Goal: Task Accomplishment & Management: Manage account settings

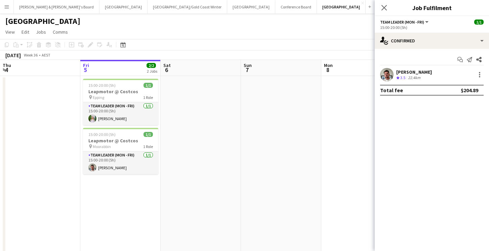
click at [385, 6] on icon "Close pop-in" at bounding box center [384, 7] width 5 height 5
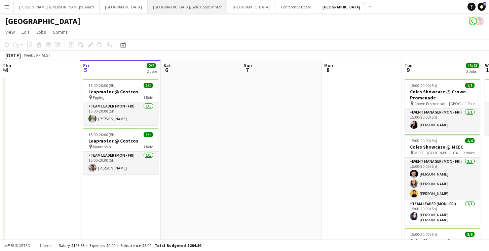
click at [148, 8] on button "[GEOGRAPHIC_DATA]/[GEOGRAPHIC_DATA] Winter Close" at bounding box center [188, 6] width 80 height 13
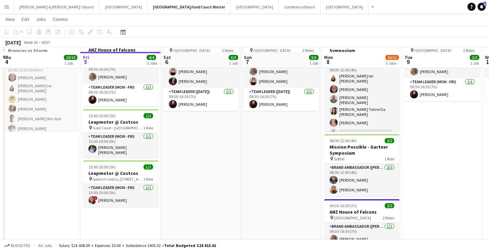
scroll to position [53, 0]
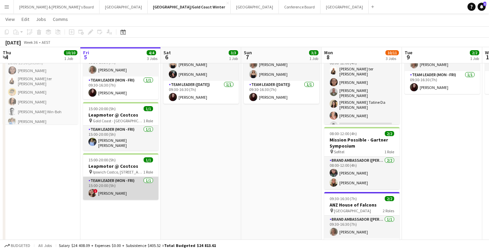
click at [121, 185] on app-card-role "Team Leader (Mon - Fri) 1/1 15:00-20:00 (5h) ! Kaitlin Palmer" at bounding box center [120, 188] width 75 height 23
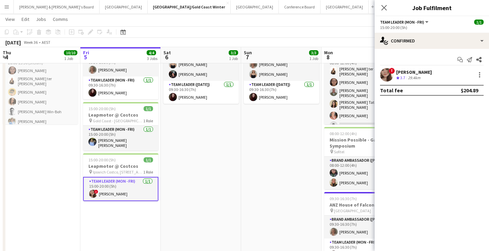
click at [421, 75] on div "29.4km" at bounding box center [414, 78] width 15 height 6
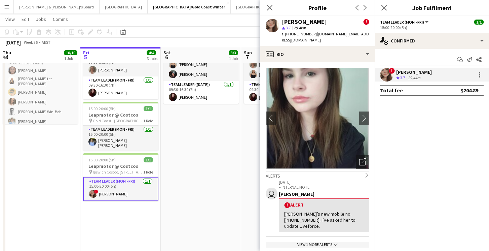
click at [211, 132] on app-date-cell "09:30-16:30 (7h) 3/3 ANZ House of Falcons pin Brisbane 2 Roles Brand Ambassador…" at bounding box center [201, 149] width 80 height 254
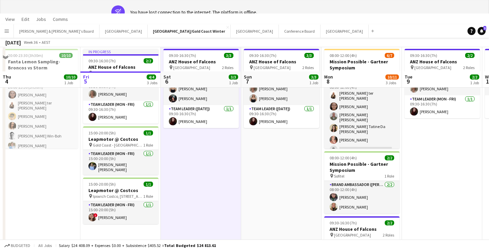
scroll to position [0, 0]
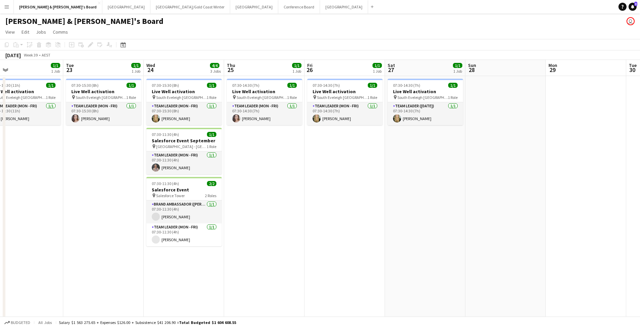
scroll to position [0, 262]
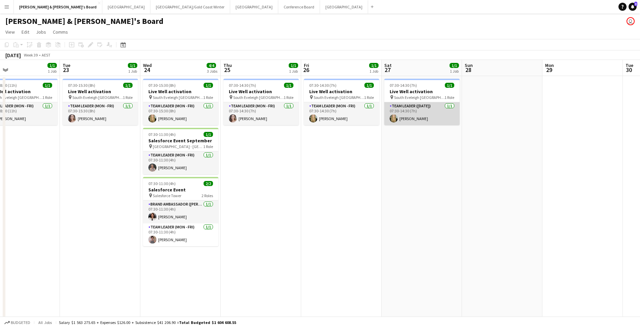
click at [421, 118] on app-card-role "Team Leader ([DATE]) [DATE] 07:30-14:30 (7h) [PERSON_NAME]" at bounding box center [421, 113] width 75 height 23
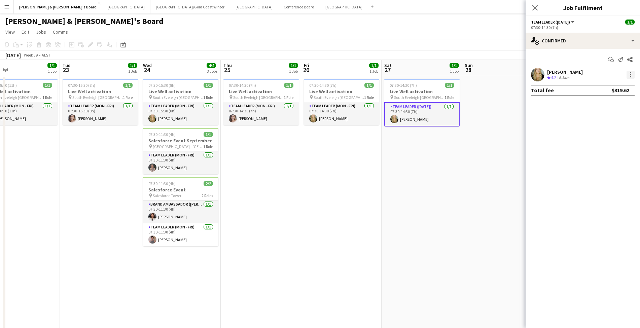
click at [631, 75] on div at bounding box center [630, 74] width 1 height 1
click at [596, 153] on span "Remove" at bounding box center [597, 152] width 20 height 6
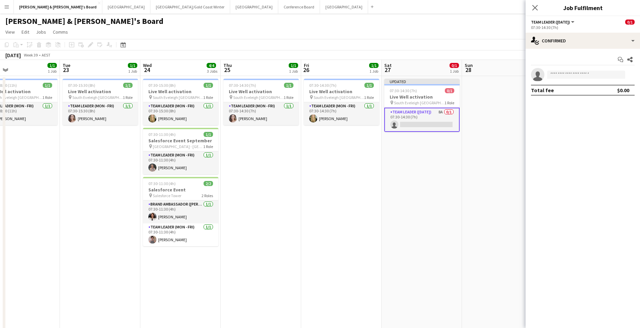
click at [459, 158] on app-date-cell "Updated 07:30-14:30 (7h) 0/1 Live Well activation pin South Eveleigh Sydney 1 R…" at bounding box center [421, 332] width 80 height 513
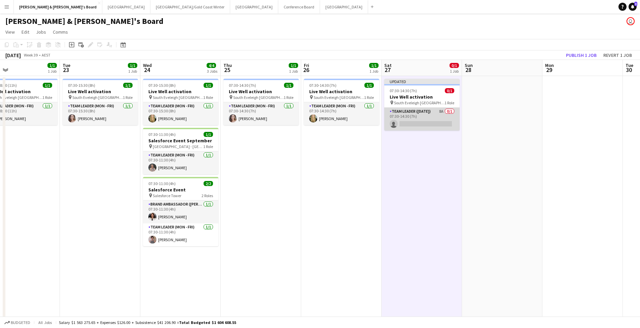
click at [432, 117] on app-card-role "Team Leader ([DATE]) 8A 0/1 07:30-14:30 (7h) single-neutral-actions" at bounding box center [421, 119] width 75 height 23
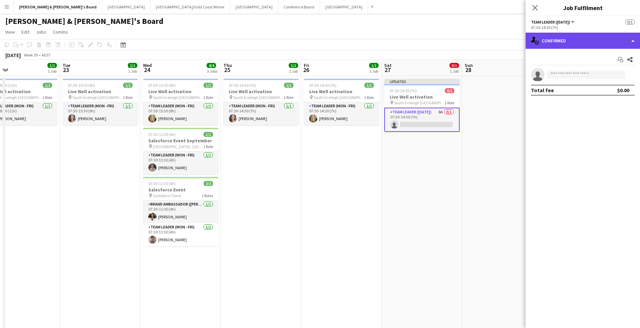
click at [581, 38] on div "single-neutral-actions-check-2 Confirmed" at bounding box center [582, 41] width 114 height 16
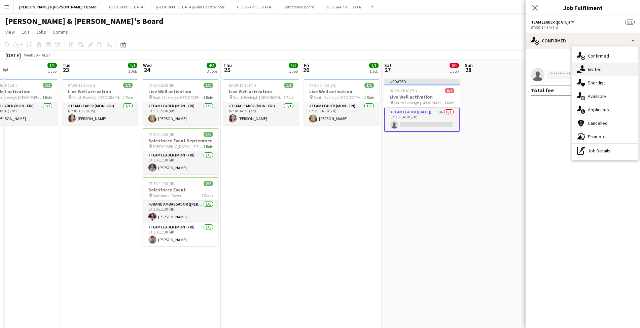
click at [607, 69] on div "single-neutral-actions-share-1 Invited" at bounding box center [604, 69] width 67 height 13
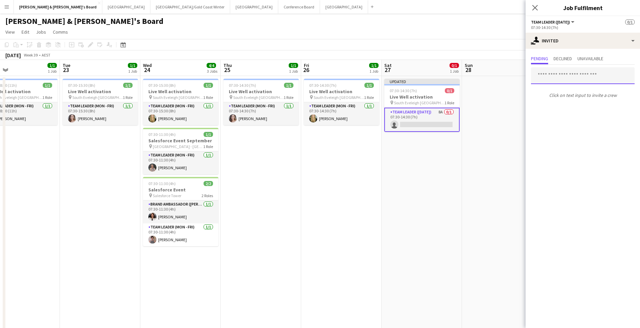
click at [568, 77] on input "text" at bounding box center [583, 75] width 104 height 17
type input "******"
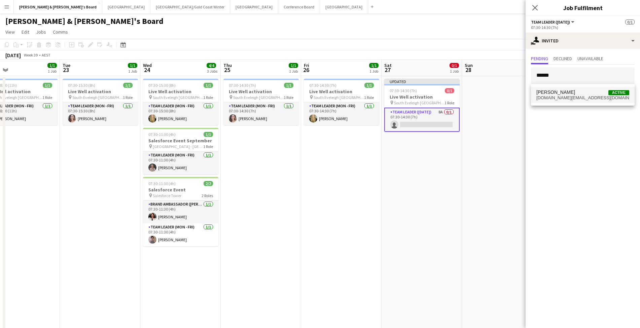
drag, startPoint x: 568, startPoint y: 77, endPoint x: 575, endPoint y: 95, distance: 18.4
click at [575, 95] on span "[PERSON_NAME] Active" at bounding box center [582, 92] width 93 height 6
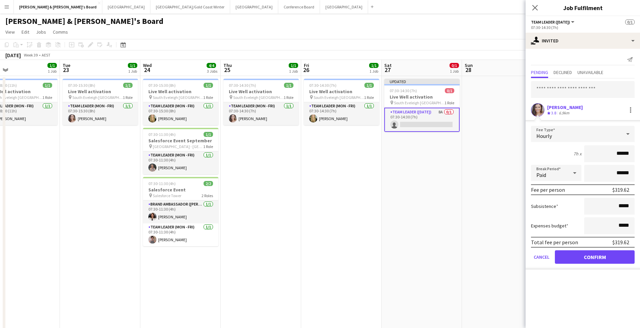
click at [568, 258] on button "Confirm" at bounding box center [595, 256] width 80 height 13
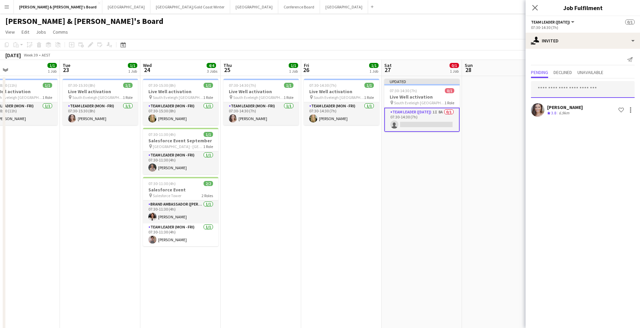
click at [566, 85] on input "text" at bounding box center [583, 89] width 104 height 17
type input "******"
click at [569, 109] on span "[PERSON_NAME][EMAIL_ADDRESS][PERSON_NAME][DOMAIN_NAME]" at bounding box center [582, 111] width 93 height 5
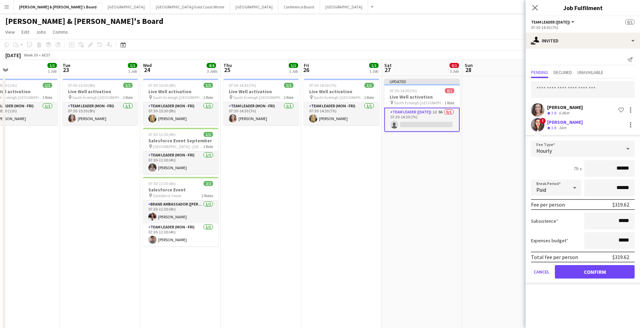
click at [570, 272] on button "Confirm" at bounding box center [595, 271] width 80 height 13
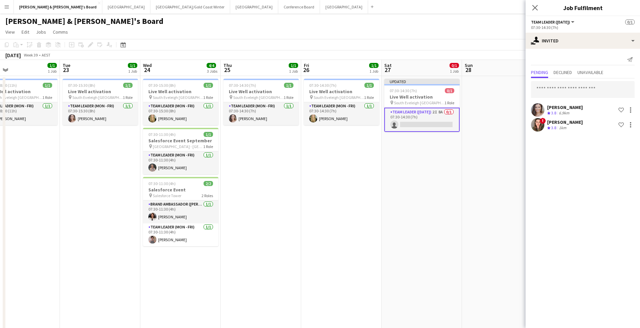
click at [480, 239] on app-date-cell at bounding box center [502, 332] width 80 height 513
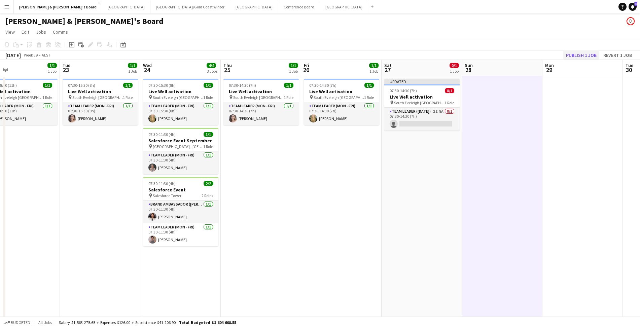
click at [577, 57] on button "Publish 1 job" at bounding box center [581, 55] width 36 height 9
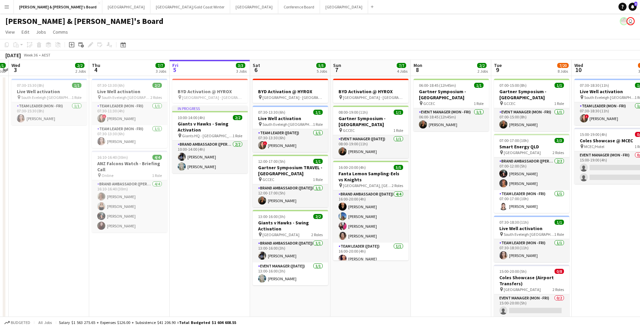
scroll to position [0, 232]
click at [230, 8] on button "Sydney Close" at bounding box center [254, 6] width 48 height 13
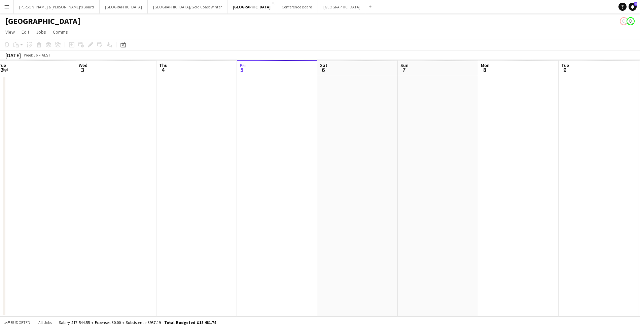
scroll to position [0, 262]
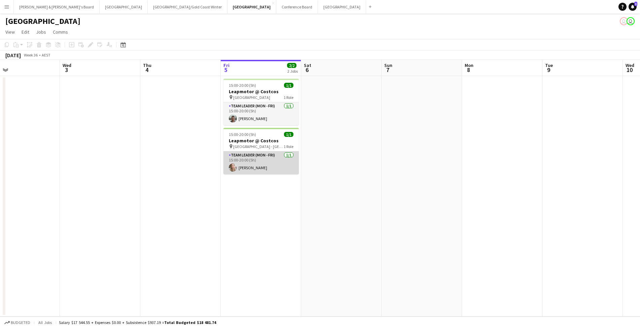
click at [265, 165] on app-card-role "Team Leader (Mon - Fri) [DATE] 15:00-20:00 (5h) [PERSON_NAME]" at bounding box center [260, 162] width 75 height 23
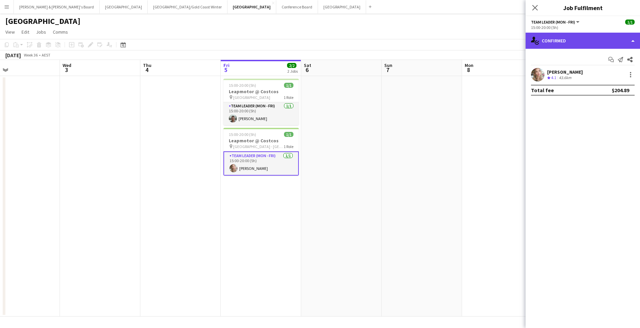
click at [561, 44] on div "single-neutral-actions-check-2 Confirmed" at bounding box center [582, 41] width 114 height 16
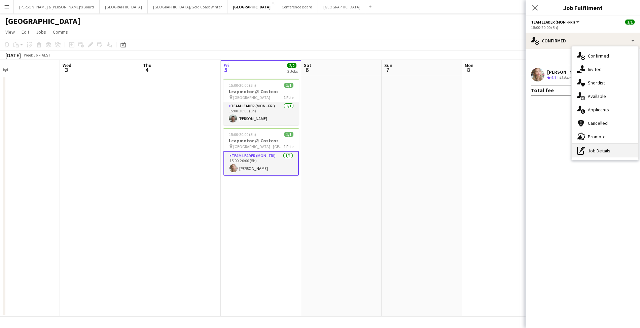
click at [604, 157] on div "pen-write Job Details" at bounding box center [604, 150] width 67 height 13
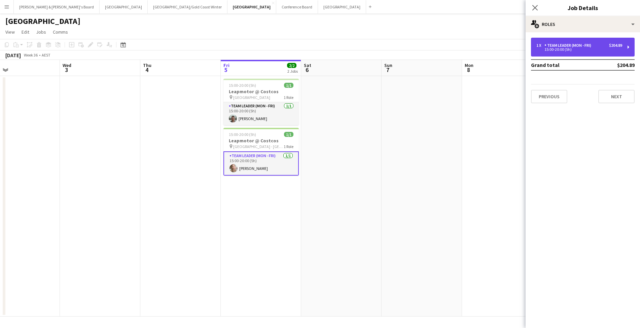
click at [589, 53] on div "1 x Team Leader (Mon - Fri) $204.89 15:00-20:00 (5h)" at bounding box center [583, 47] width 104 height 19
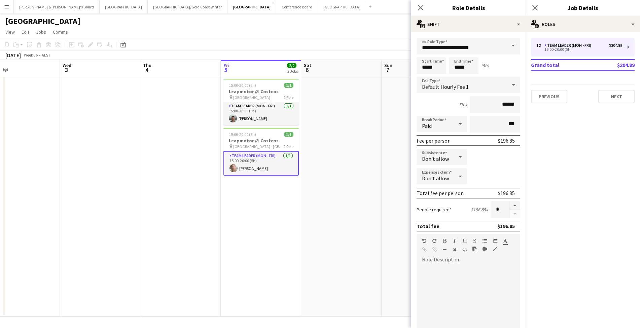
click at [459, 156] on icon at bounding box center [459, 157] width 3 height 2
click at [433, 176] on span "Allow" at bounding box center [442, 176] width 40 height 6
click at [506, 156] on input "*****" at bounding box center [495, 157] width 50 height 17
drag, startPoint x: 507, startPoint y: 157, endPoint x: 523, endPoint y: 158, distance: 16.2
click at [523, 158] on form "**********" at bounding box center [468, 247] width 114 height 418
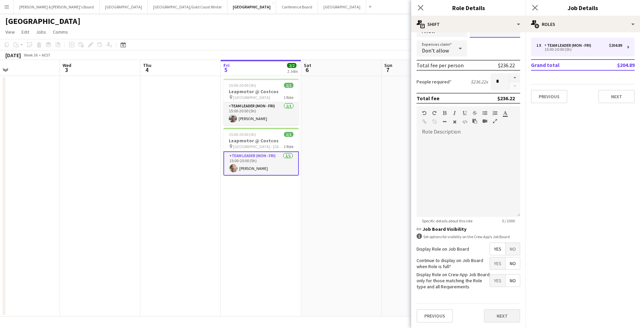
scroll to position [127, 0]
type input "******"
click at [490, 315] on button "Next" at bounding box center [502, 315] width 36 height 13
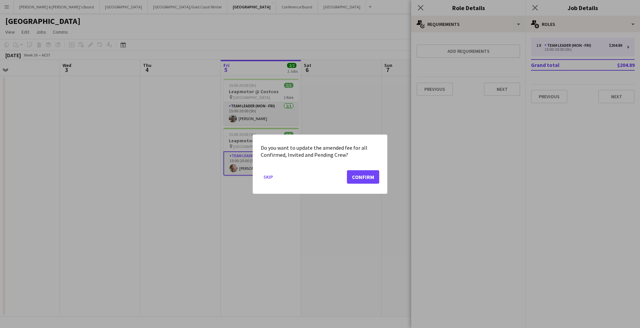
click at [367, 172] on button "Confirm" at bounding box center [363, 176] width 32 height 13
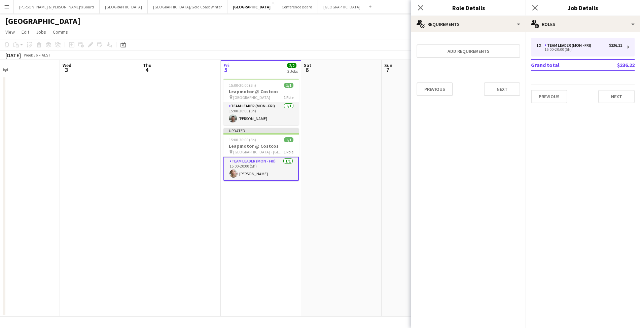
click at [370, 181] on app-date-cell at bounding box center [341, 196] width 80 height 241
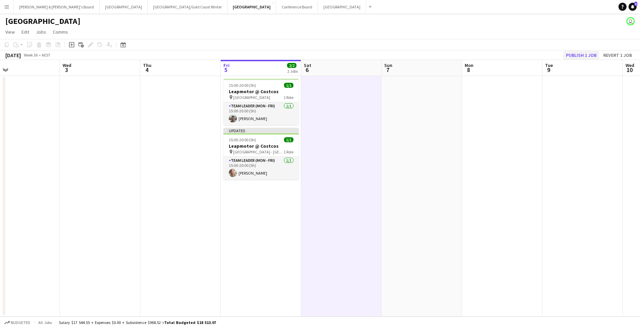
click at [581, 53] on button "Publish 1 job" at bounding box center [581, 55] width 36 height 9
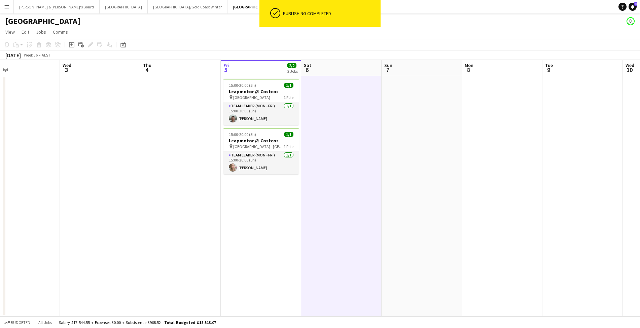
click at [318, 9] on button "Melbourne Close" at bounding box center [342, 6] width 48 height 13
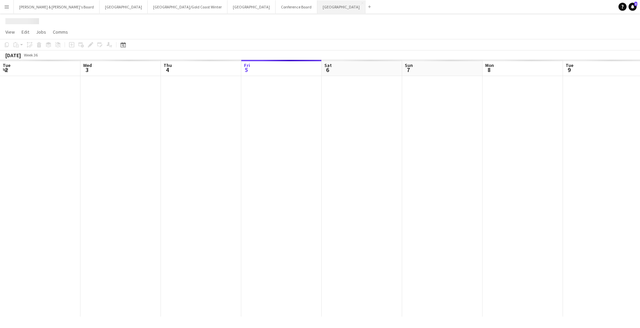
scroll to position [0, 161]
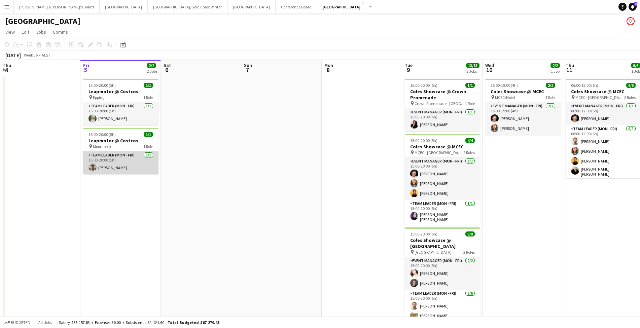
click at [125, 166] on app-card-role "Team Leader (Mon - Fri) [DATE] 15:00-20:00 (5h) [PERSON_NAME]" at bounding box center [120, 162] width 75 height 23
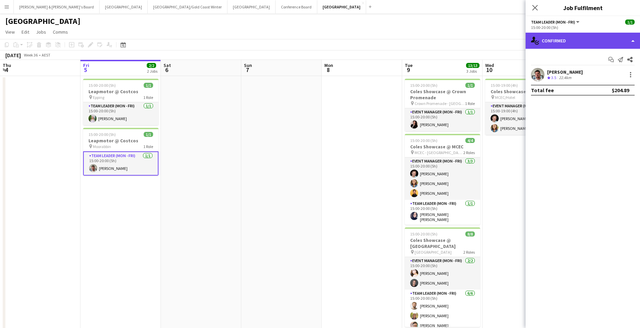
click at [587, 44] on div "single-neutral-actions-check-2 Confirmed" at bounding box center [582, 41] width 114 height 16
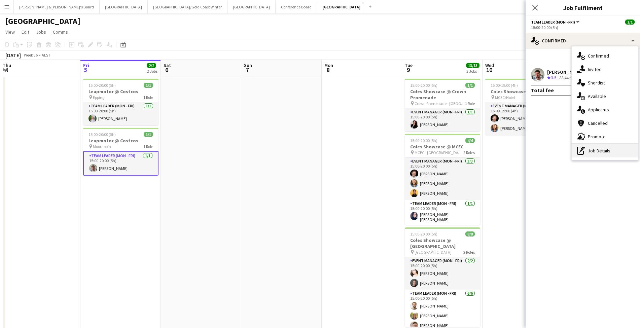
click at [599, 154] on div "pen-write Job Details" at bounding box center [604, 150] width 67 height 13
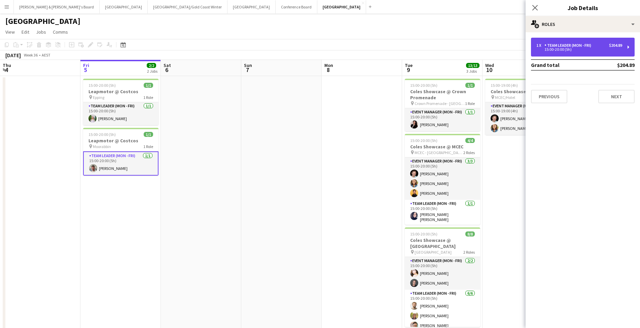
click at [596, 48] on div "15:00-20:00 (5h)" at bounding box center [579, 49] width 86 height 3
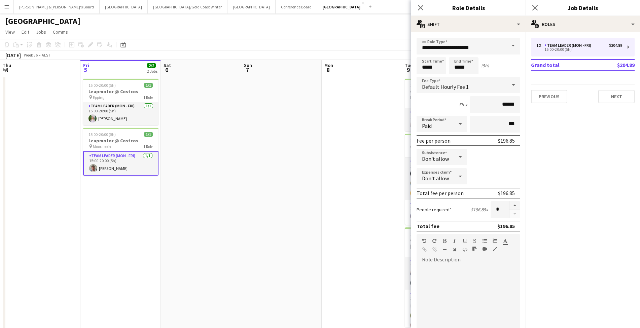
click at [459, 157] on icon at bounding box center [459, 157] width 3 height 2
click at [446, 171] on mat-option "Allow" at bounding box center [441, 176] width 50 height 17
drag, startPoint x: 506, startPoint y: 157, endPoint x: 522, endPoint y: 158, distance: 16.8
click at [522, 158] on form "**********" at bounding box center [468, 247] width 114 height 418
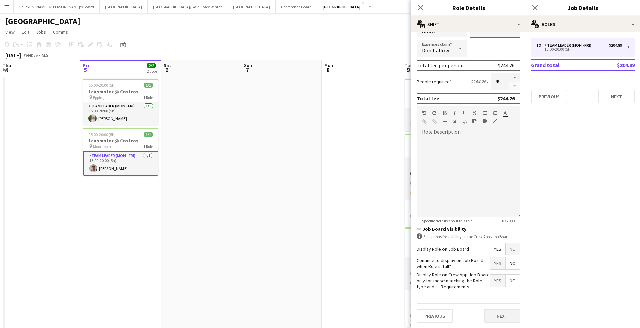
scroll to position [127, 0]
type input "******"
click at [497, 319] on button "Next" at bounding box center [502, 315] width 36 height 13
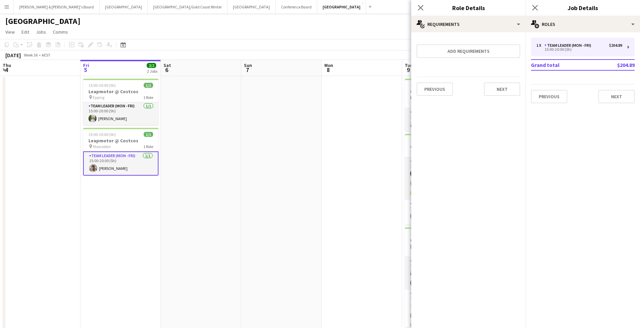
scroll to position [0, 0]
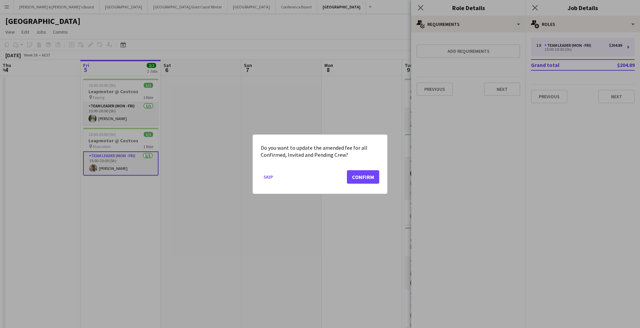
click at [374, 179] on button "Confirm" at bounding box center [363, 176] width 32 height 13
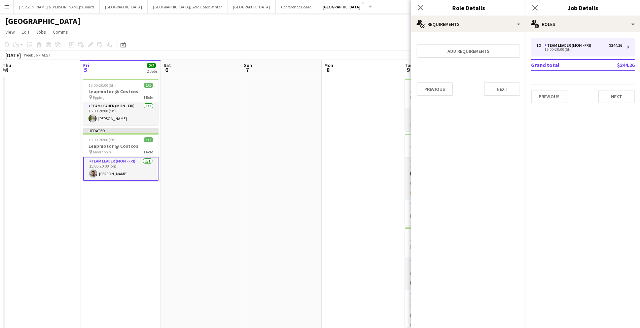
click at [354, 173] on app-date-cell at bounding box center [362, 210] width 80 height 269
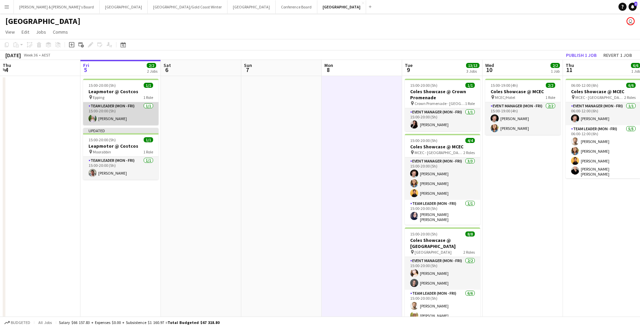
click at [134, 113] on app-card-role "Team Leader (Mon - Fri) [DATE] 15:00-20:00 (5h) [PERSON_NAME]" at bounding box center [120, 113] width 75 height 23
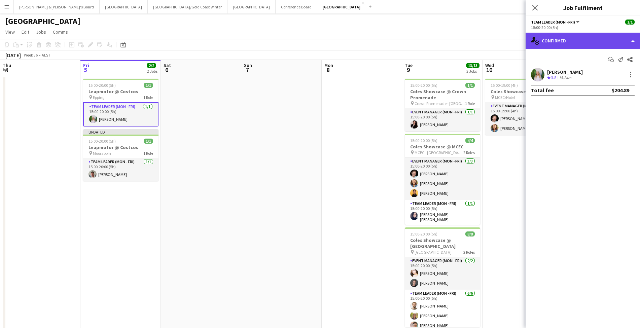
click at [568, 40] on div "single-neutral-actions-check-2 Confirmed" at bounding box center [582, 41] width 114 height 16
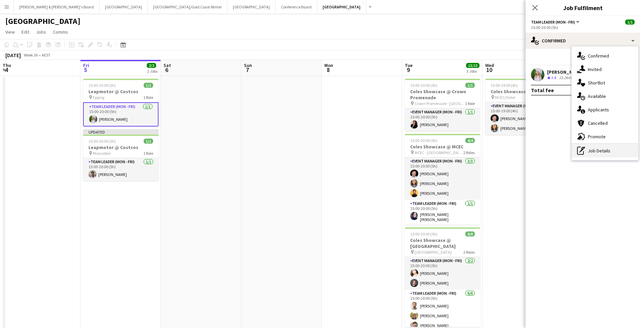
click at [598, 152] on div "pen-write Job Details" at bounding box center [604, 150] width 67 height 13
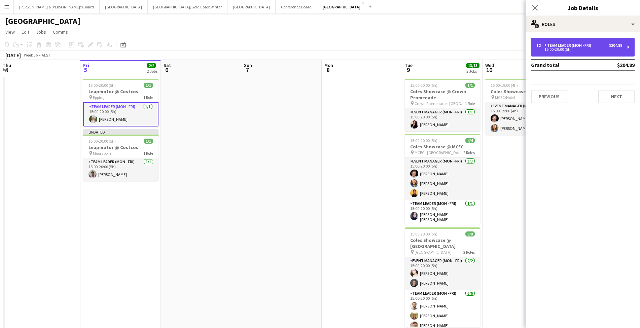
click at [580, 53] on div "1 x Team Leader (Mon - Fri) $204.89 15:00-20:00 (5h)" at bounding box center [583, 47] width 104 height 19
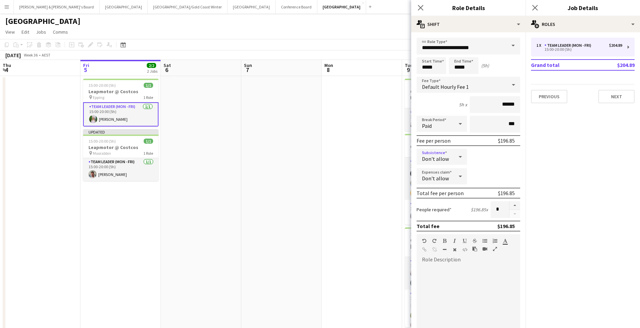
click at [461, 157] on icon at bounding box center [459, 157] width 3 height 2
click at [447, 179] on span "Allow" at bounding box center [442, 176] width 40 height 6
drag, startPoint x: 506, startPoint y: 157, endPoint x: 523, endPoint y: 159, distance: 17.9
click at [523, 159] on form "**********" at bounding box center [468, 247] width 114 height 418
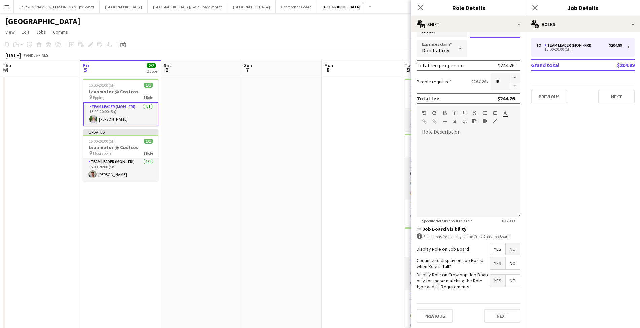
scroll to position [127, 0]
type input "******"
click at [496, 317] on button "Next" at bounding box center [502, 315] width 36 height 13
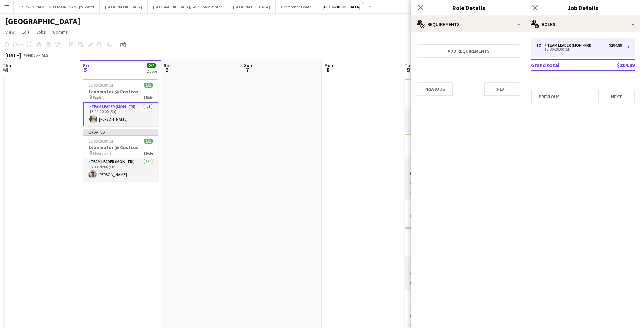
scroll to position [0, 0]
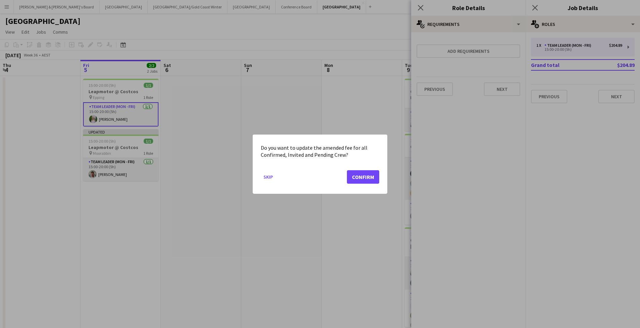
click at [363, 175] on button "Confirm" at bounding box center [363, 176] width 32 height 13
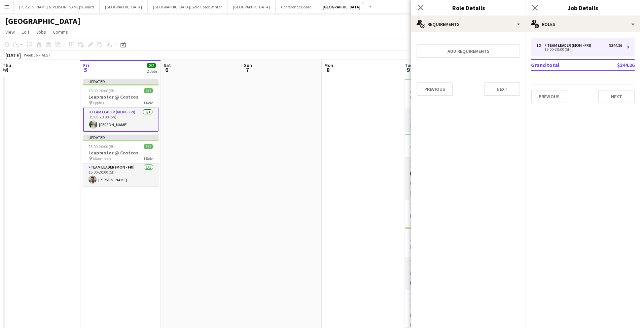
click at [353, 211] on app-date-cell at bounding box center [362, 210] width 80 height 269
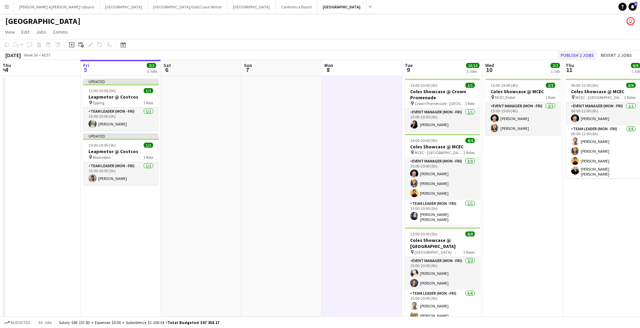
click at [575, 54] on button "Publish 2 jobs" at bounding box center [577, 55] width 39 height 9
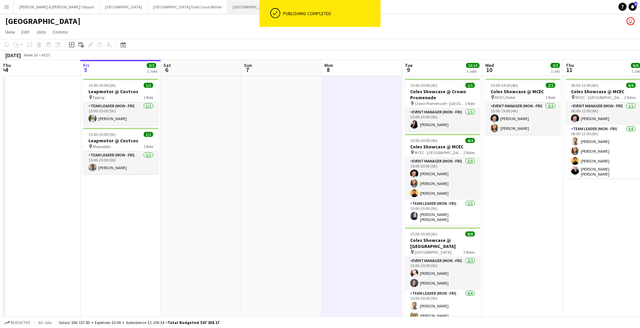
click at [227, 8] on button "Sydney Close" at bounding box center [251, 6] width 48 height 13
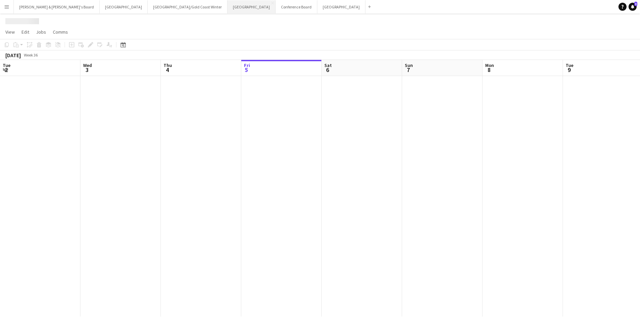
scroll to position [0, 161]
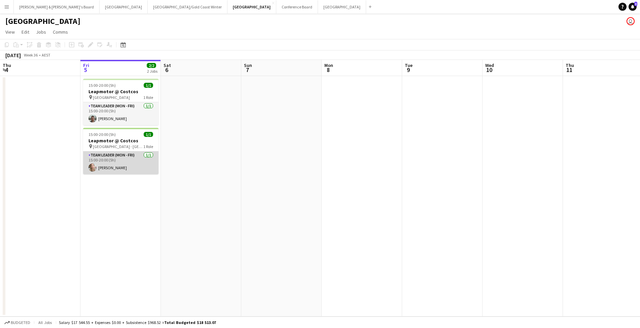
click at [117, 169] on app-card-role "Team Leader (Mon - Fri) [DATE] 15:00-20:00 (5h) [PERSON_NAME]" at bounding box center [120, 162] width 75 height 23
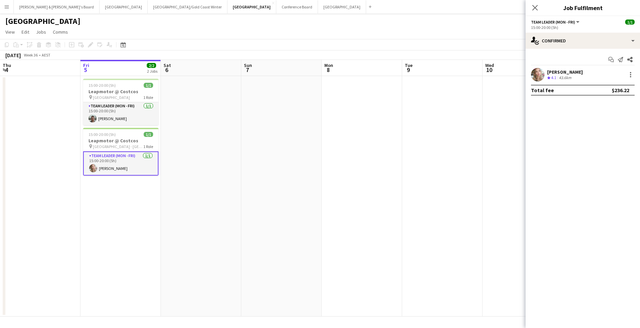
click at [571, 80] on div "43.6km" at bounding box center [564, 78] width 15 height 6
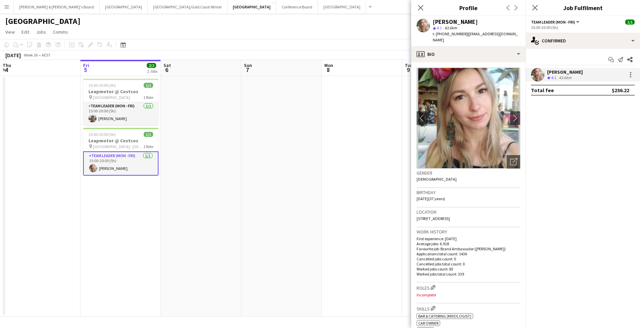
click at [356, 178] on app-date-cell at bounding box center [362, 196] width 80 height 241
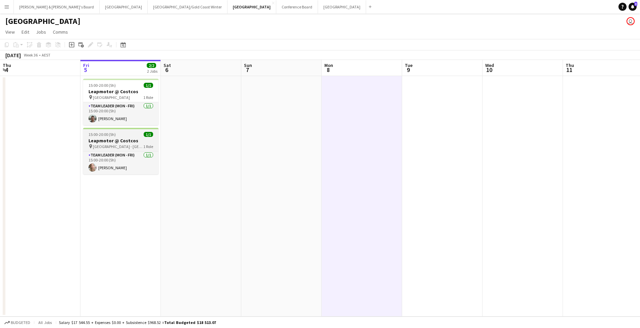
click at [137, 140] on h3 "Leapmotor @ Costcos" at bounding box center [120, 141] width 75 height 6
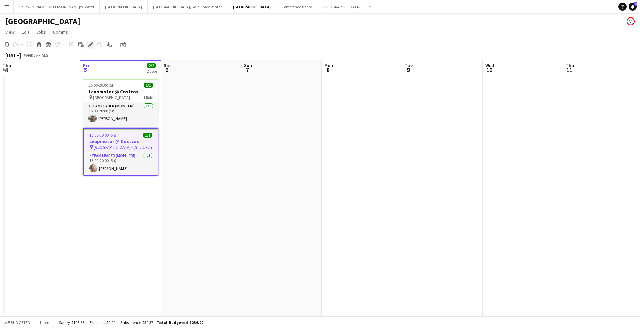
click at [90, 44] on icon at bounding box center [90, 45] width 4 height 4
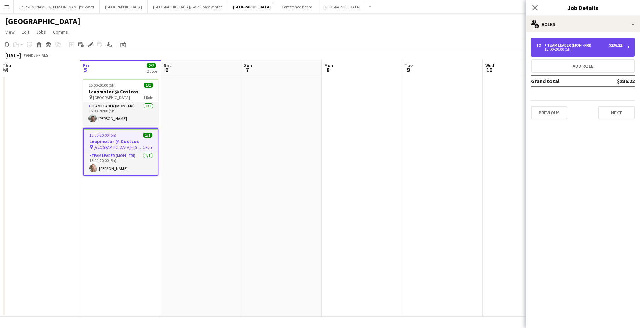
click at [563, 41] on div "1 x Team Leader (Mon - Fri) $236.22 15:00-20:00 (5h)" at bounding box center [583, 47] width 104 height 19
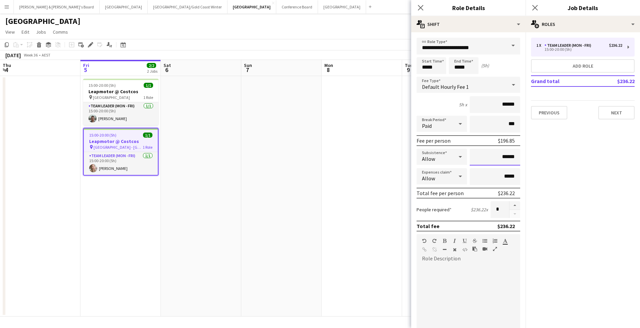
drag, startPoint x: 504, startPoint y: 156, endPoint x: 520, endPoint y: 157, distance: 15.8
click at [520, 157] on input "******" at bounding box center [495, 157] width 50 height 17
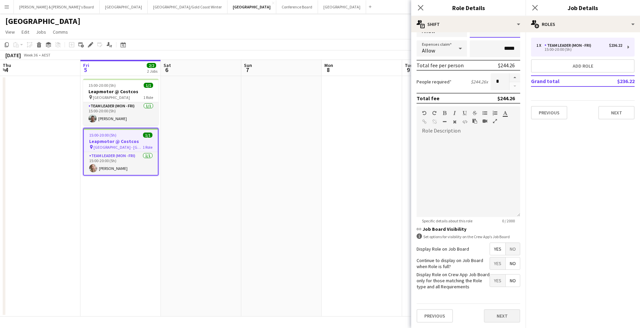
type input "******"
click at [500, 319] on button "Next" at bounding box center [502, 315] width 36 height 13
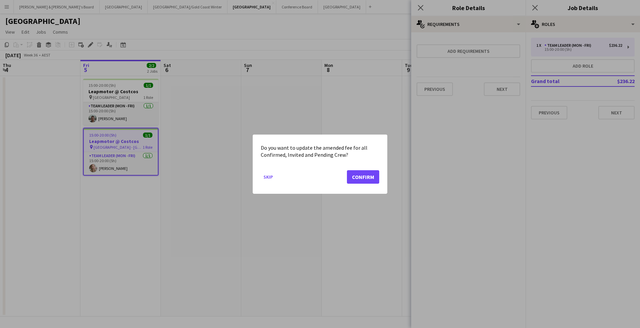
click at [372, 182] on button "Confirm" at bounding box center [363, 176] width 32 height 13
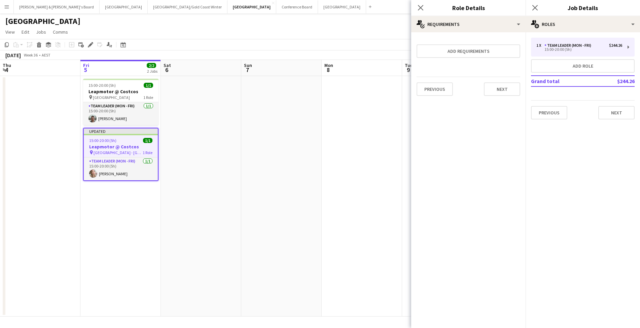
click at [372, 182] on app-date-cell at bounding box center [362, 196] width 80 height 241
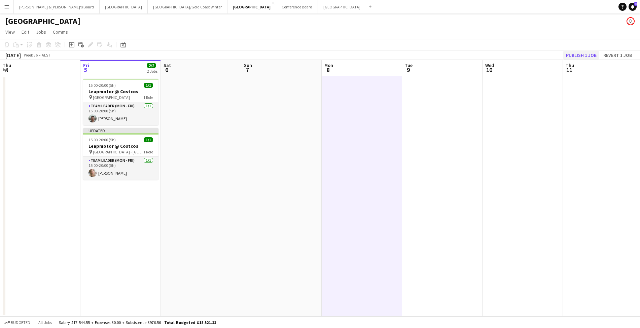
click at [582, 58] on button "Publish 1 job" at bounding box center [581, 55] width 36 height 9
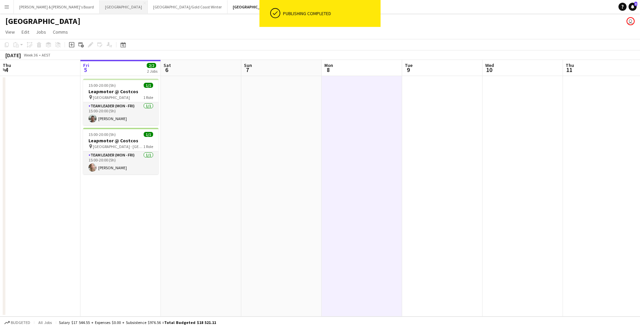
click at [100, 7] on button "Perth Close" at bounding box center [124, 6] width 48 height 13
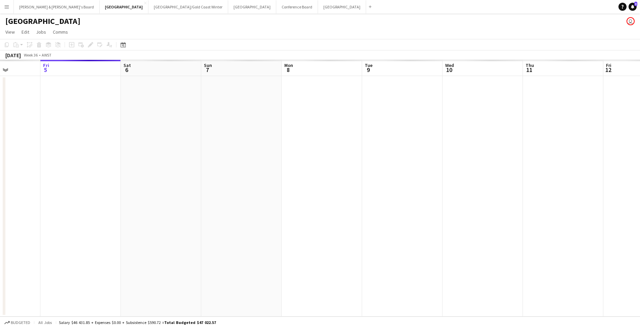
scroll to position [0, 198]
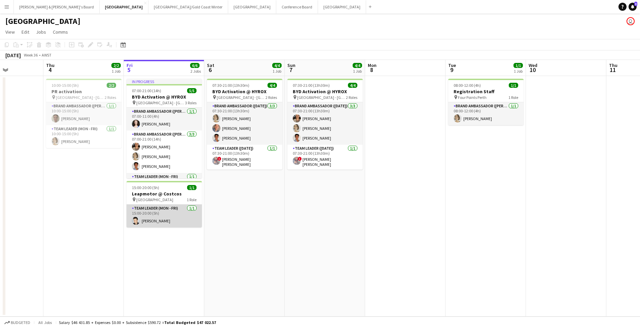
click at [161, 215] on app-card-role "Team Leader (Mon - Fri) [DATE] 15:00-20:00 (5h) [PERSON_NAME]" at bounding box center [163, 216] width 75 height 23
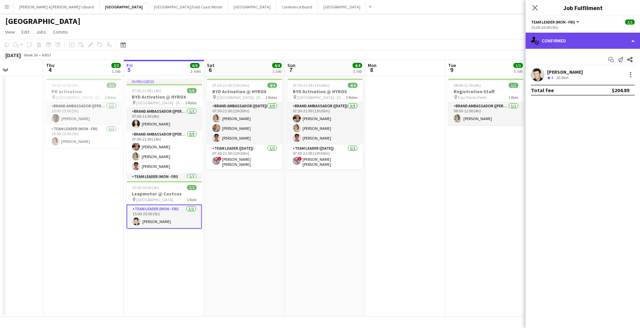
click at [563, 44] on div "single-neutral-actions-check-2 Confirmed" at bounding box center [582, 41] width 114 height 16
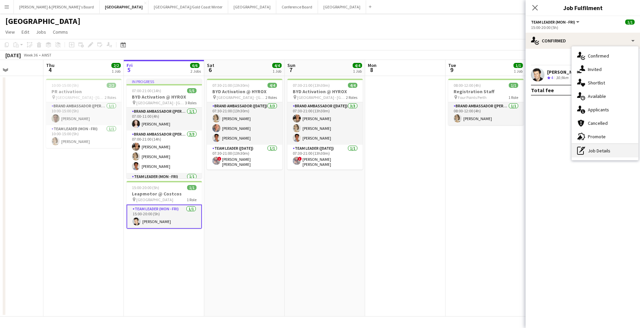
click at [601, 153] on div "pen-write Job Details" at bounding box center [604, 150] width 67 height 13
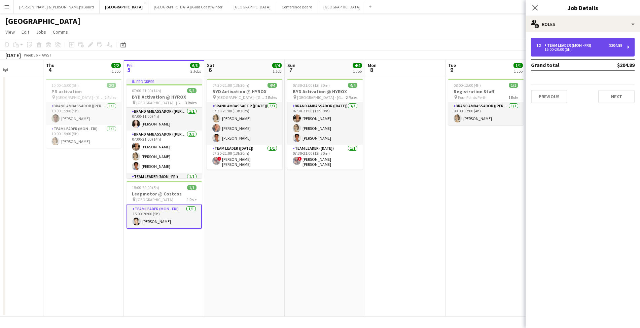
click at [574, 54] on div "1 x Team Leader (Mon - Fri) $204.89 15:00-20:00 (5h)" at bounding box center [583, 47] width 104 height 19
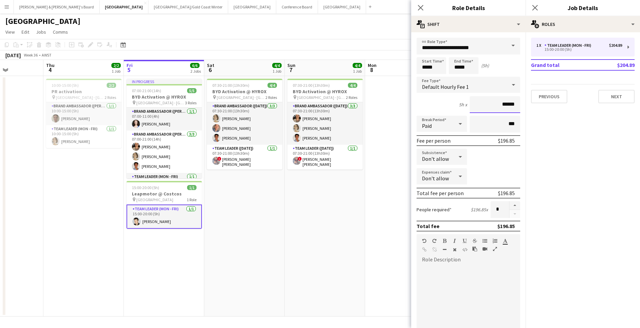
drag, startPoint x: 503, startPoint y: 105, endPoint x: 522, endPoint y: 105, distance: 19.2
click at [522, 105] on form "**********" at bounding box center [468, 247] width 114 height 418
click at [460, 157] on icon at bounding box center [459, 157] width 3 height 2
click at [437, 175] on span "Allow" at bounding box center [442, 176] width 40 height 6
drag, startPoint x: 506, startPoint y: 157, endPoint x: 522, endPoint y: 158, distance: 16.2
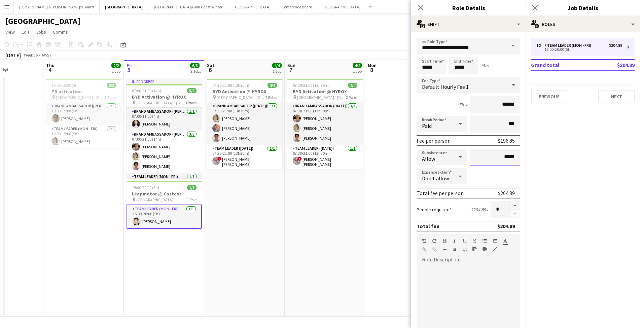
click at [522, 158] on form "**********" at bounding box center [468, 247] width 114 height 418
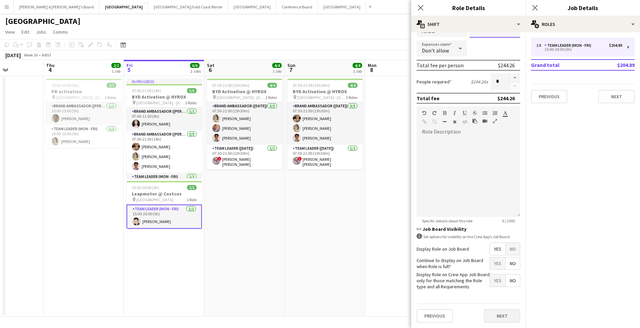
scroll to position [127, 0]
type input "******"
click at [498, 316] on button "Next" at bounding box center [502, 315] width 36 height 13
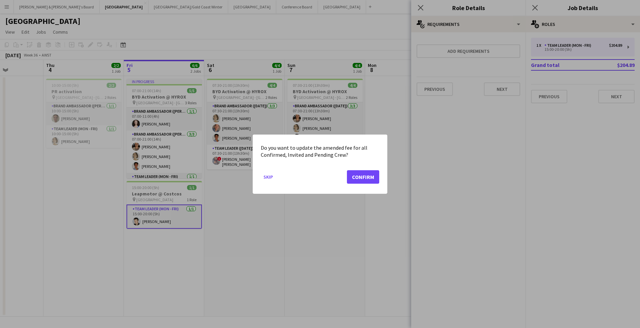
click at [367, 178] on button "Confirm" at bounding box center [363, 176] width 32 height 13
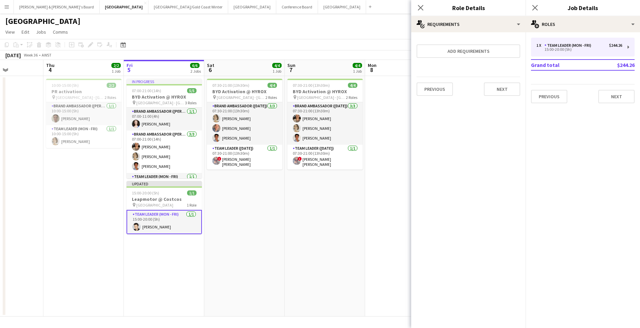
click at [381, 182] on app-date-cell at bounding box center [405, 196] width 80 height 241
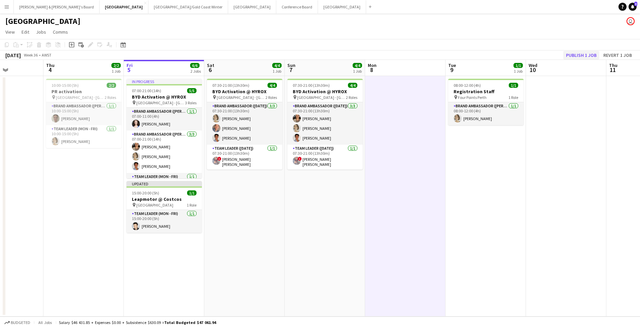
click at [584, 57] on button "Publish 1 job" at bounding box center [581, 55] width 36 height 9
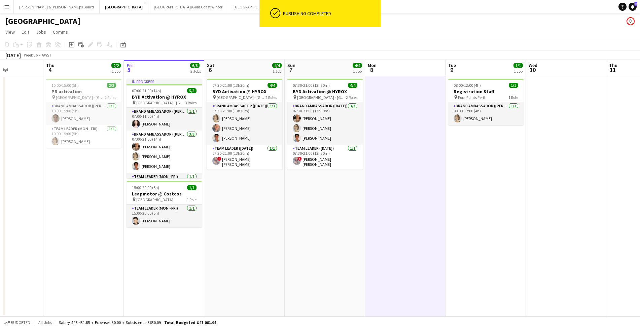
click at [367, 8] on button "Add" at bounding box center [369, 6] width 5 height 5
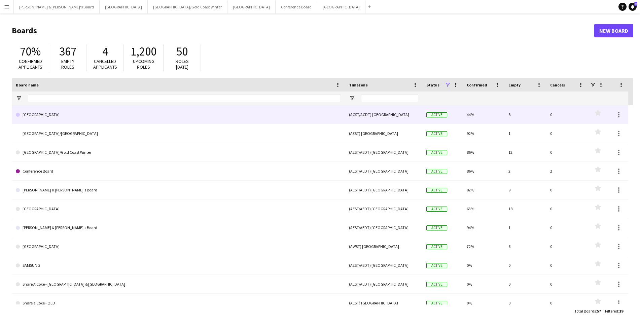
click at [35, 116] on link "[GEOGRAPHIC_DATA]" at bounding box center [178, 114] width 325 height 19
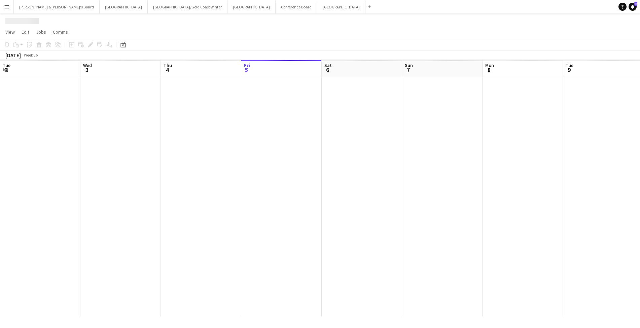
scroll to position [0, 161]
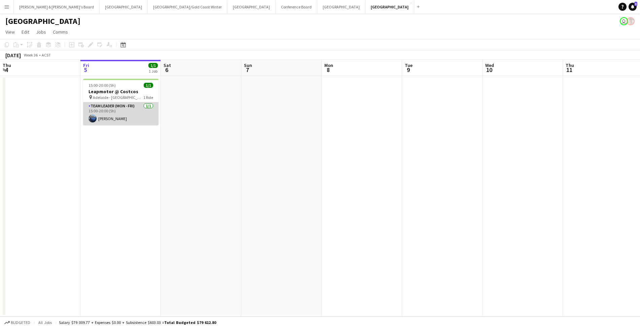
click at [123, 114] on app-card-role "Team Leader (Mon - Fri) [DATE] 15:00-20:00 (5h) [PERSON_NAME]" at bounding box center [120, 113] width 75 height 23
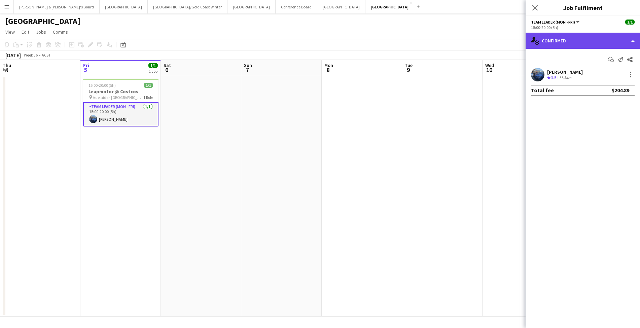
click at [585, 41] on div "single-neutral-actions-check-2 Confirmed" at bounding box center [582, 41] width 114 height 16
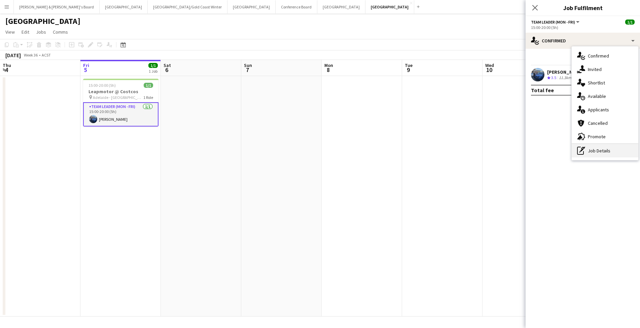
click at [600, 151] on div "pen-write Job Details" at bounding box center [604, 150] width 67 height 13
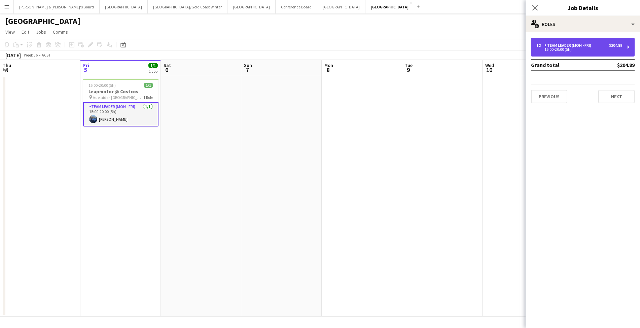
click at [578, 48] on div "15:00-20:00 (5h)" at bounding box center [579, 49] width 86 height 3
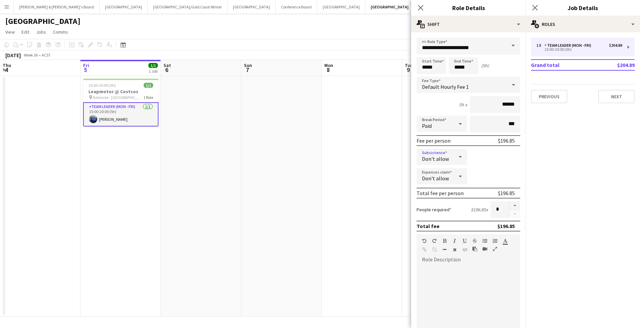
click at [460, 158] on icon at bounding box center [460, 156] width 8 height 13
click at [437, 176] on span "Allow" at bounding box center [442, 176] width 40 height 6
drag, startPoint x: 507, startPoint y: 158, endPoint x: 523, endPoint y: 159, distance: 16.9
click at [523, 159] on form "**********" at bounding box center [468, 247] width 114 height 418
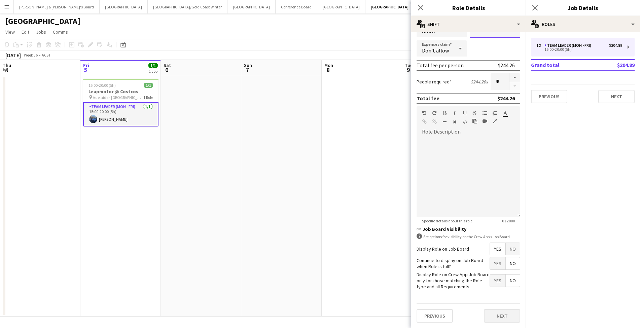
scroll to position [127, 0]
type input "******"
click at [500, 316] on button "Next" at bounding box center [502, 315] width 36 height 13
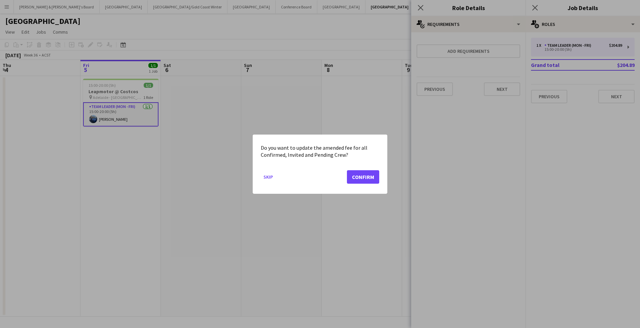
scroll to position [0, 0]
click at [368, 173] on button "Confirm" at bounding box center [363, 176] width 32 height 13
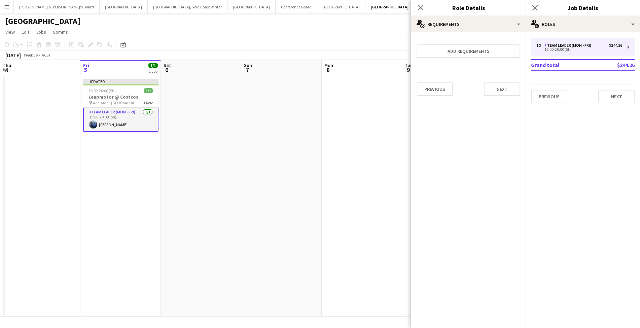
click at [371, 171] on app-date-cell at bounding box center [362, 196] width 80 height 241
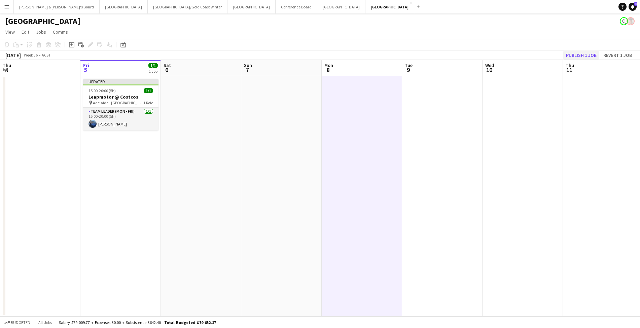
click at [580, 56] on button "Publish 1 job" at bounding box center [581, 55] width 36 height 9
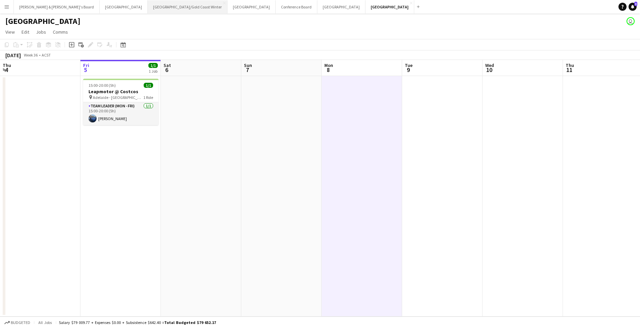
click at [148, 7] on button "[GEOGRAPHIC_DATA]/[GEOGRAPHIC_DATA] Winter Close" at bounding box center [188, 6] width 80 height 13
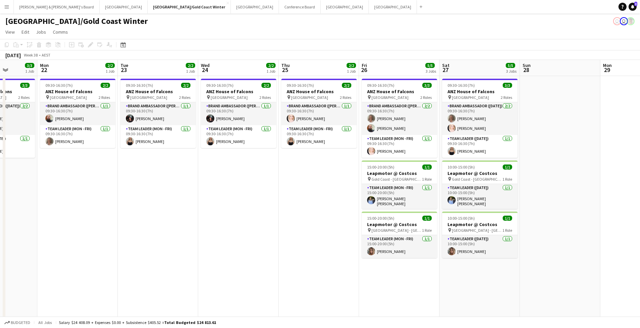
scroll to position [0, 207]
